Goal: Transaction & Acquisition: Purchase product/service

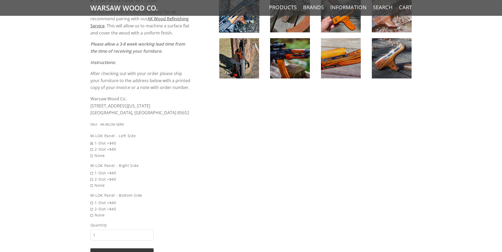
scroll to position [369, 0]
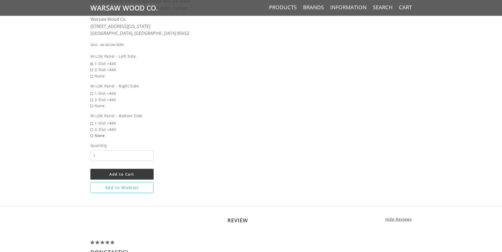
click at [97, 136] on span "None" at bounding box center [140, 136] width 101 height 6
click at [97, 133] on input "None" at bounding box center [127, 133] width 74 height 0
radio input "true"
click at [98, 101] on span "2-Slot +$40" at bounding box center [140, 100] width 101 height 6
click at [98, 97] on input "2-Slot +$40" at bounding box center [127, 97] width 74 height 0
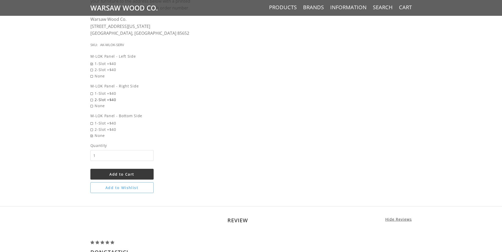
radio input "true"
click at [110, 70] on span "2-Slot +$40" at bounding box center [140, 70] width 101 height 6
click at [110, 67] on input "2-Slot +$40" at bounding box center [127, 67] width 74 height 0
radio input "true"
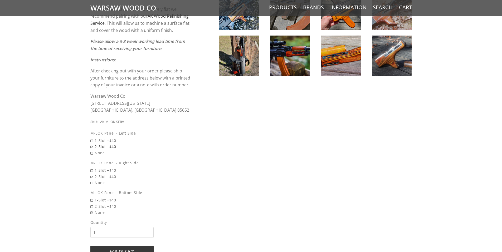
scroll to position [290, 0]
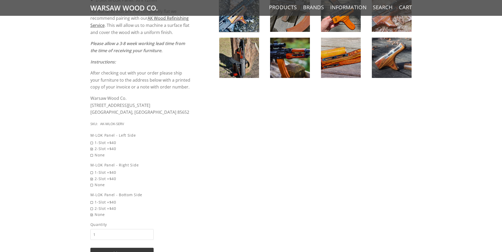
click at [271, 57] on img at bounding box center [290, 58] width 40 height 40
click at [278, 56] on img at bounding box center [290, 58] width 40 height 40
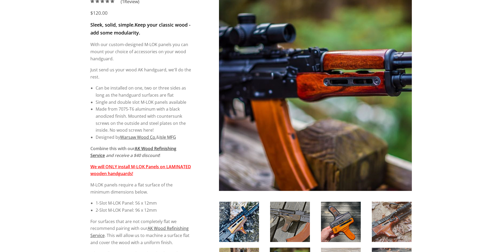
scroll to position [79, 0]
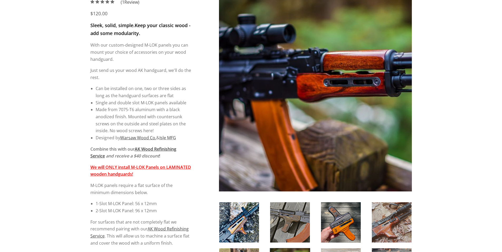
click at [304, 221] on img at bounding box center [290, 222] width 40 height 40
